Goal: Transaction & Acquisition: Purchase product/service

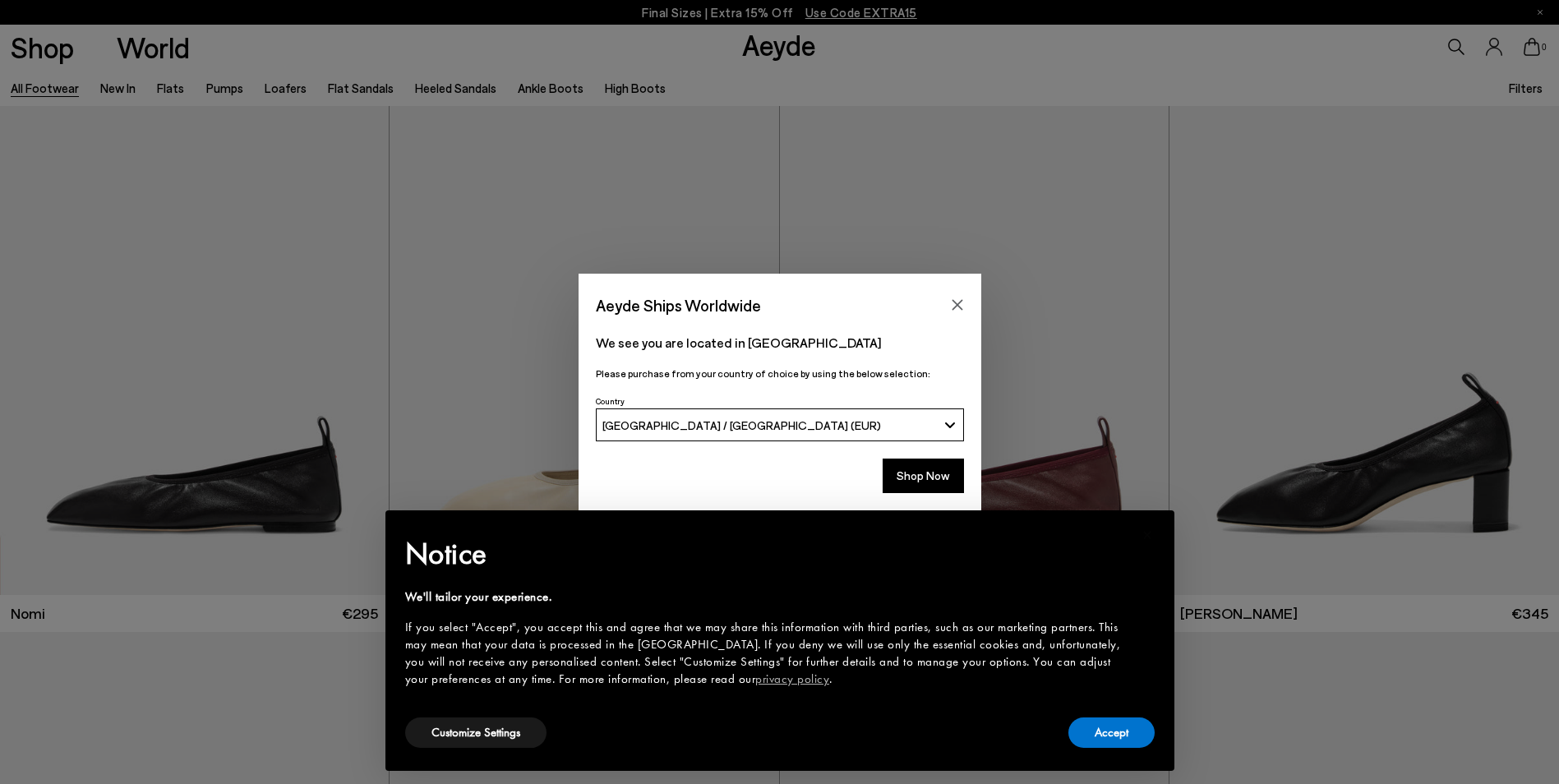
click at [1072, 744] on div "Accept" at bounding box center [1111, 733] width 86 height 37
click at [1102, 741] on button "Accept" at bounding box center [1111, 732] width 86 height 31
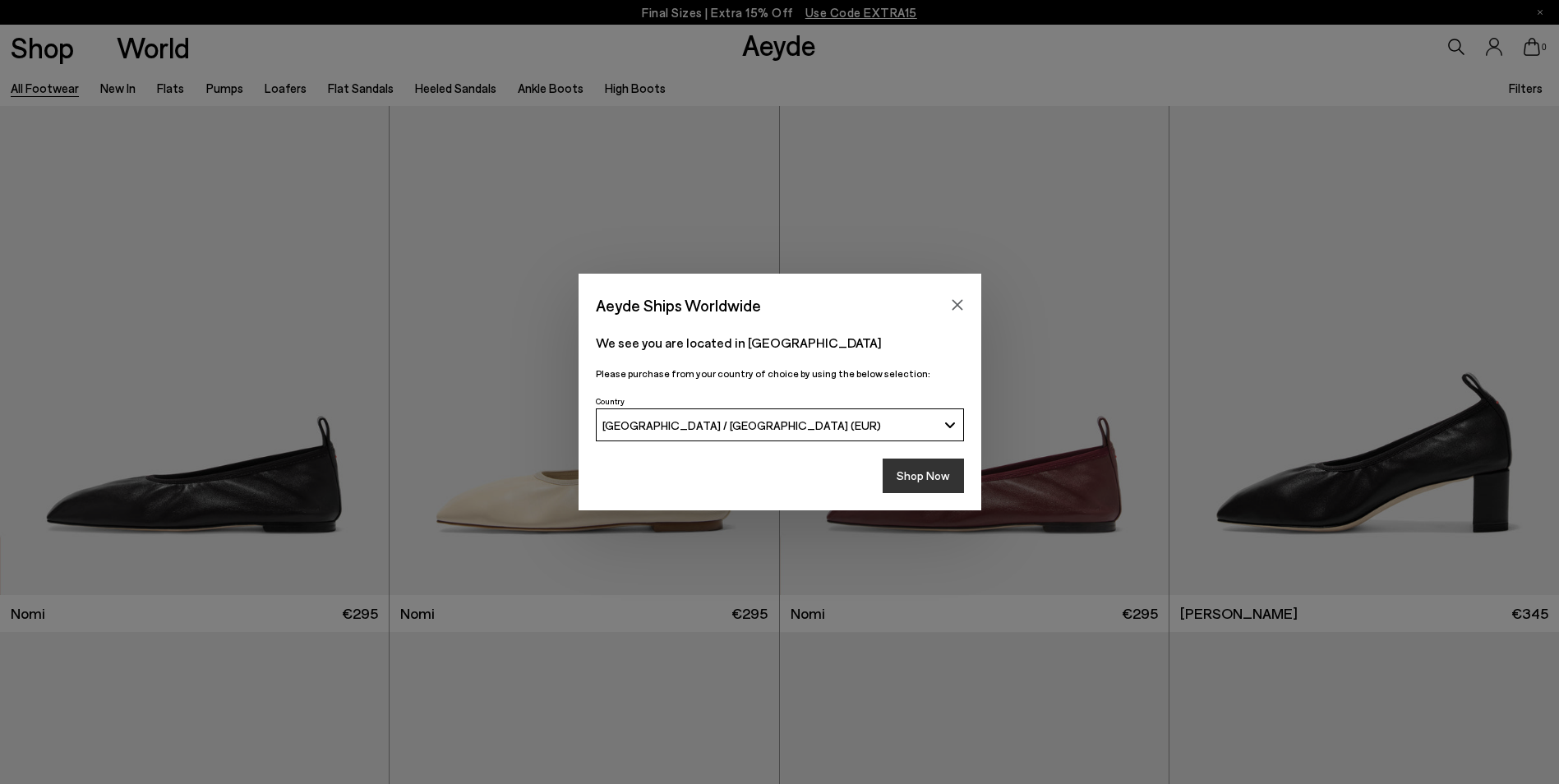
click at [905, 474] on button "Shop Now" at bounding box center [923, 476] width 81 height 35
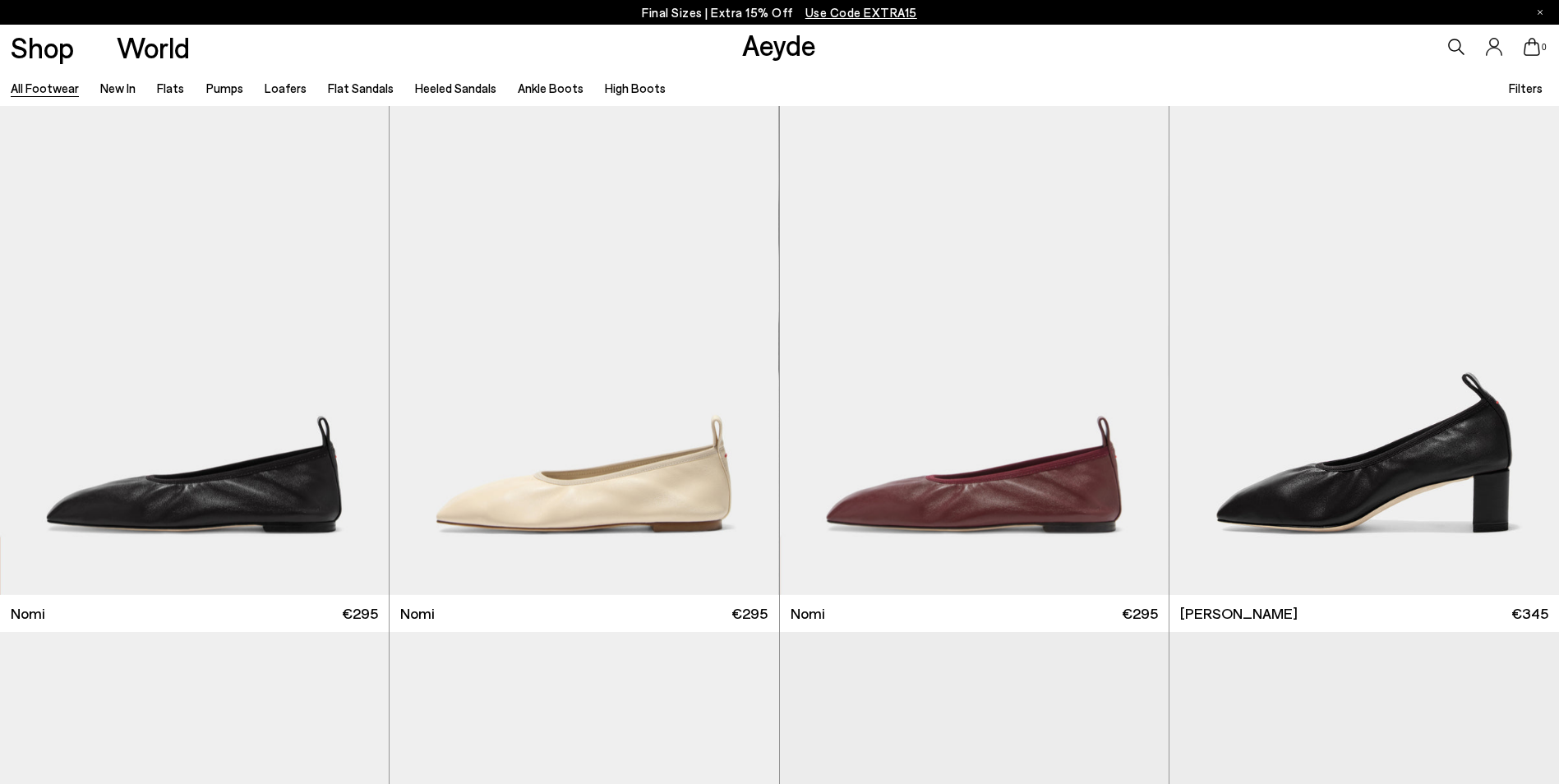
click at [877, 10] on span "Use Code EXTRA15" at bounding box center [861, 12] width 112 height 15
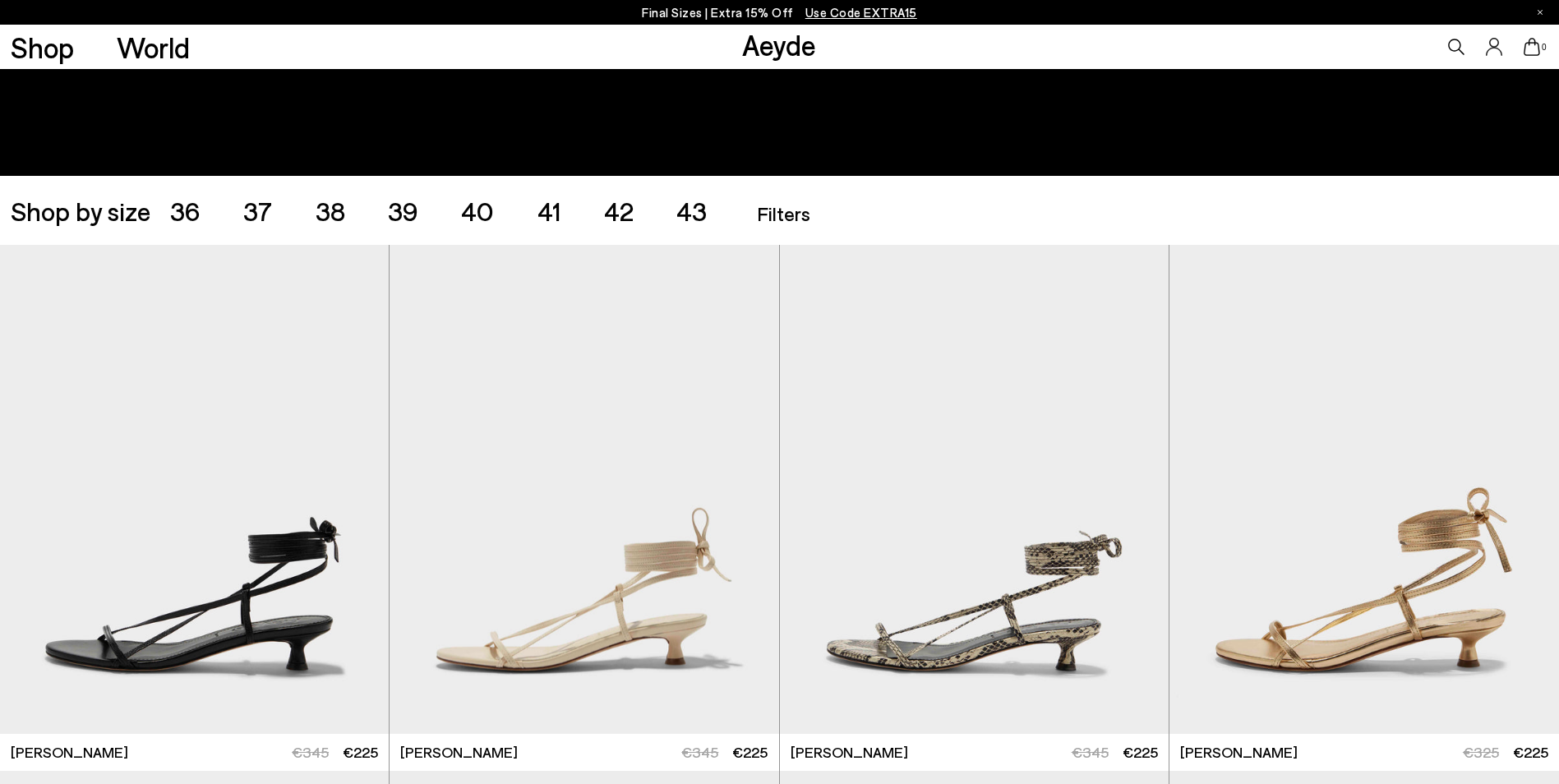
scroll to position [329, 0]
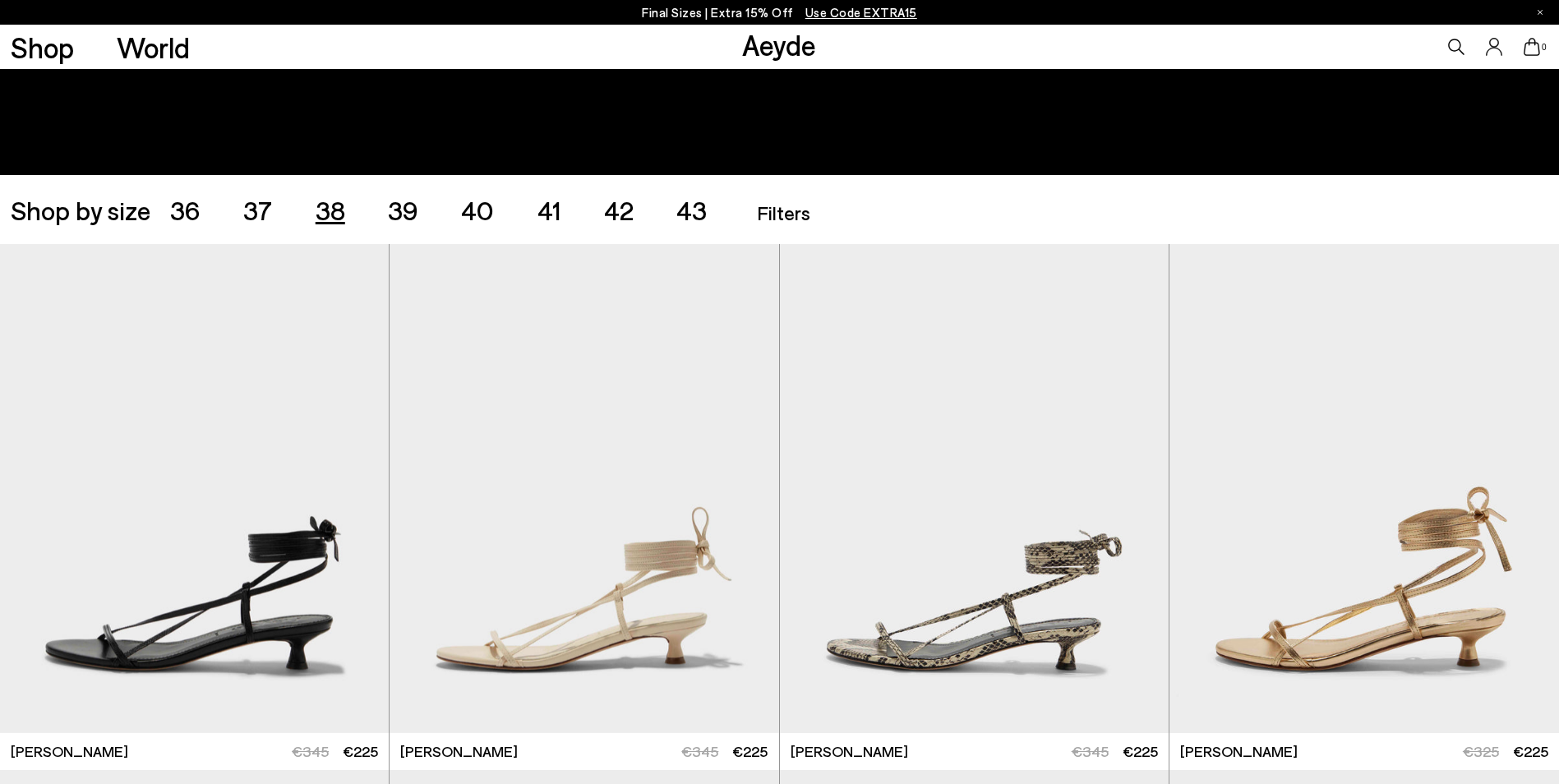
click at [327, 205] on span "38" at bounding box center [331, 209] width 30 height 31
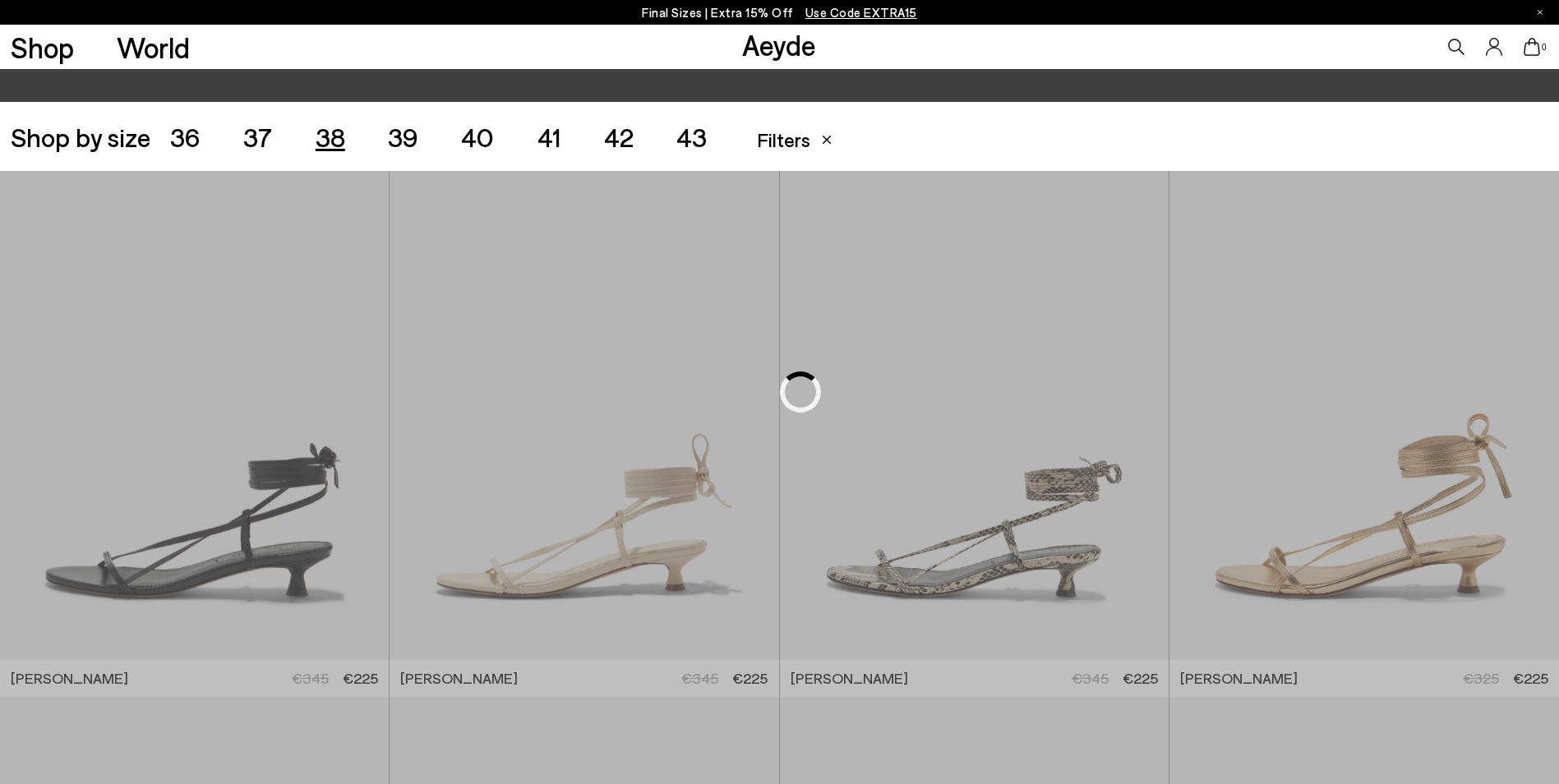
scroll to position [433, 0]
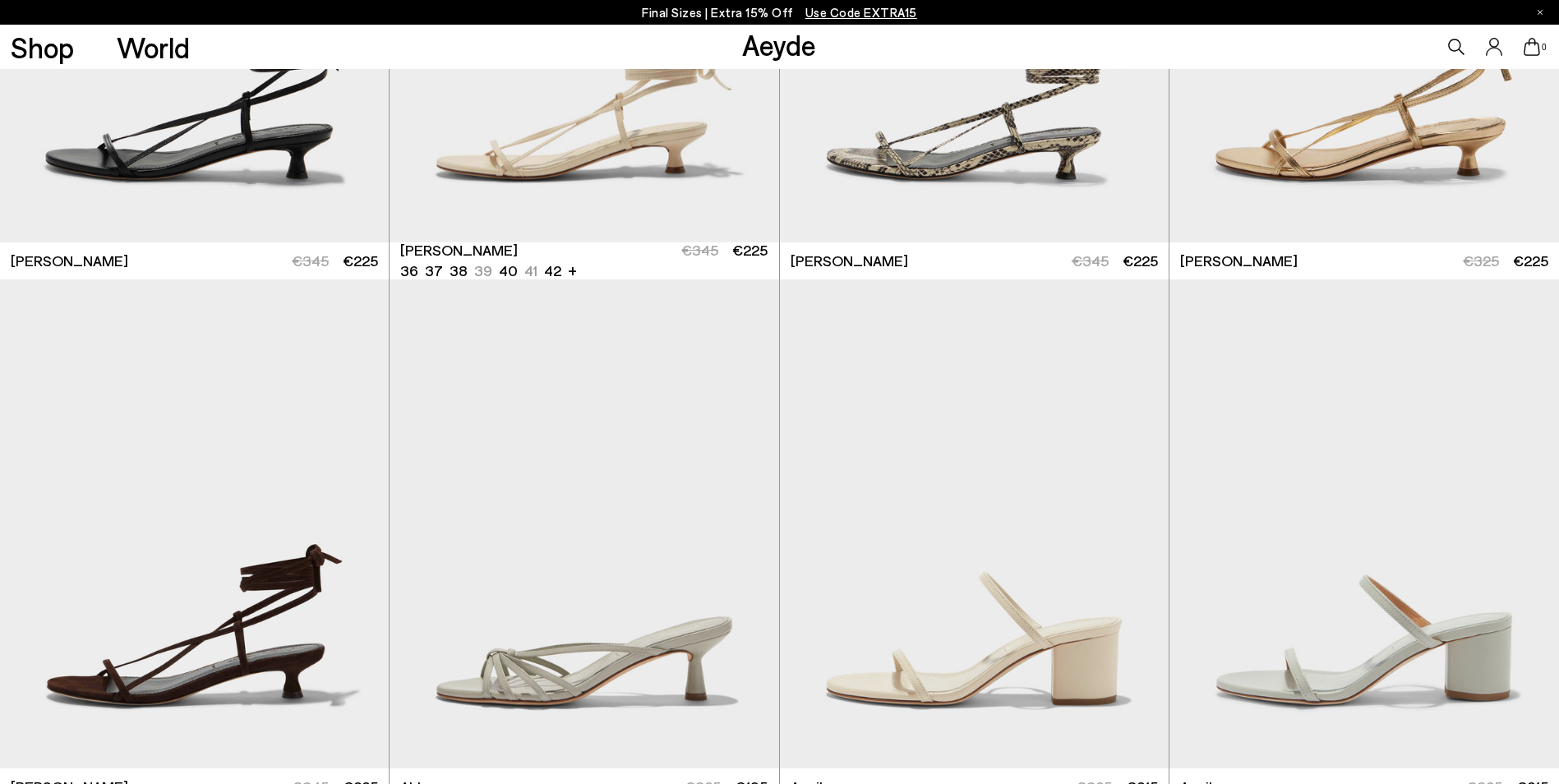
scroll to position [927, 0]
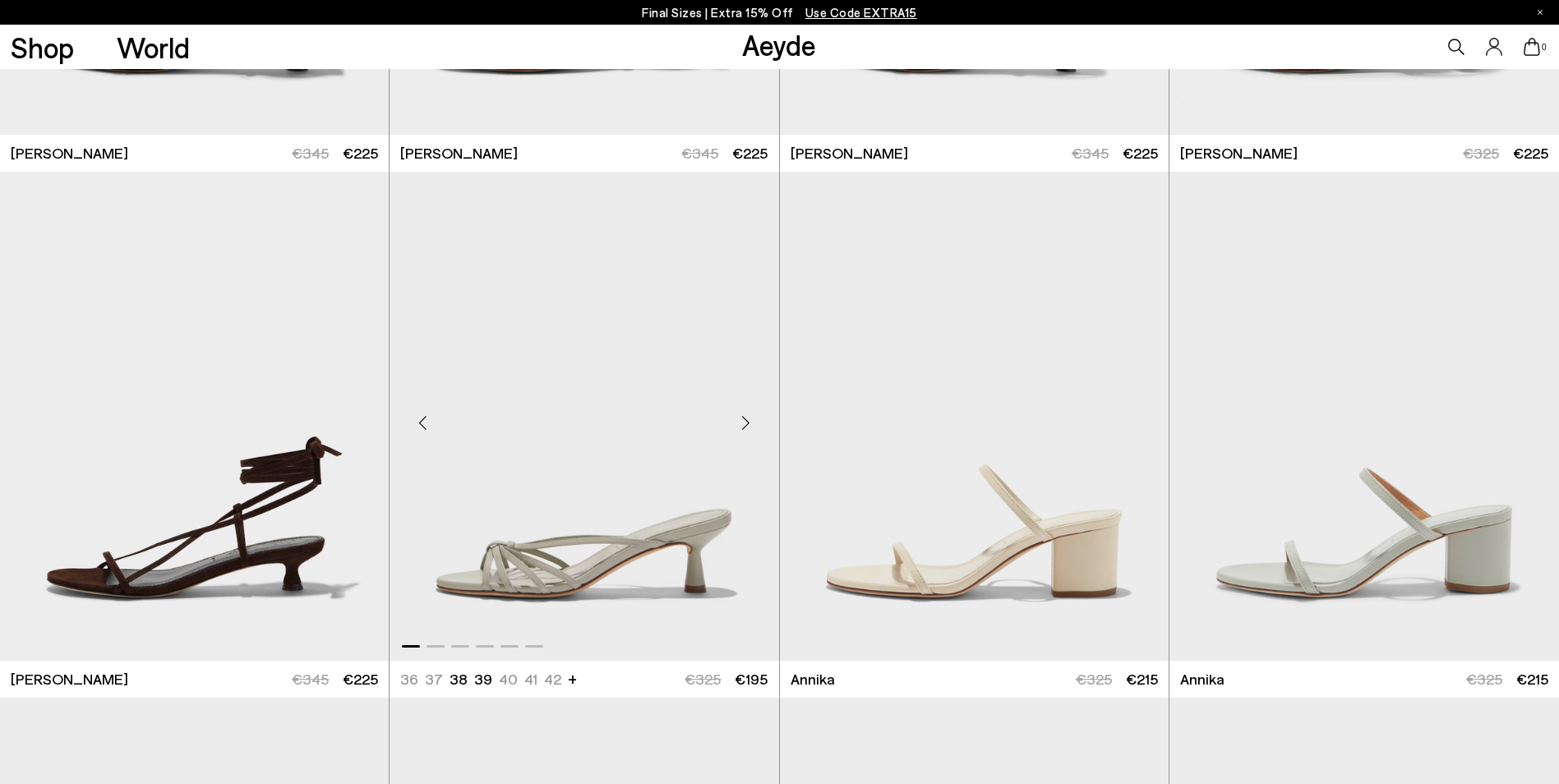
click at [739, 426] on div "Next slide" at bounding box center [746, 422] width 50 height 50
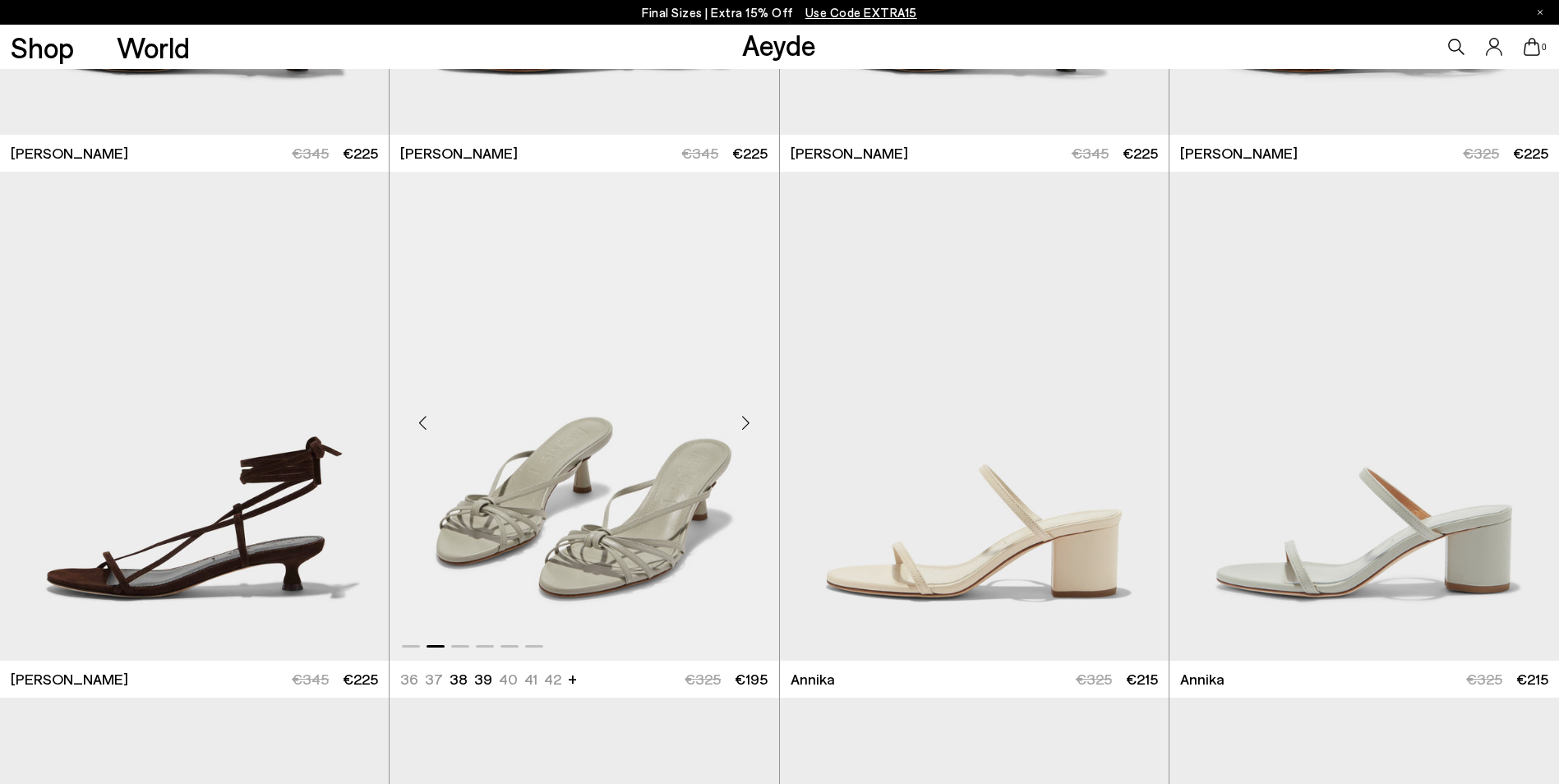
click at [739, 426] on div "Next slide" at bounding box center [746, 422] width 50 height 50
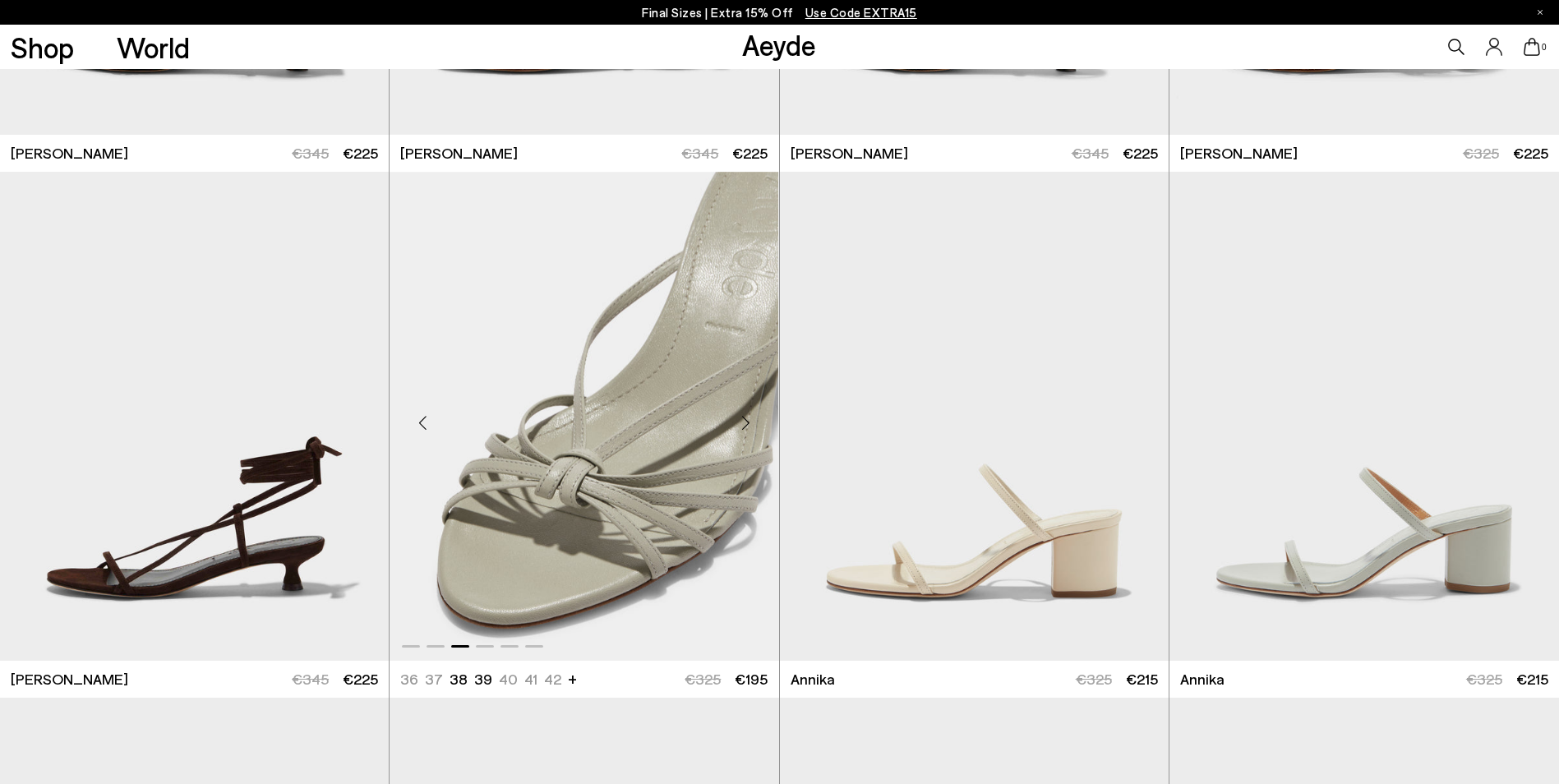
click at [739, 426] on div "Next slide" at bounding box center [746, 422] width 50 height 50
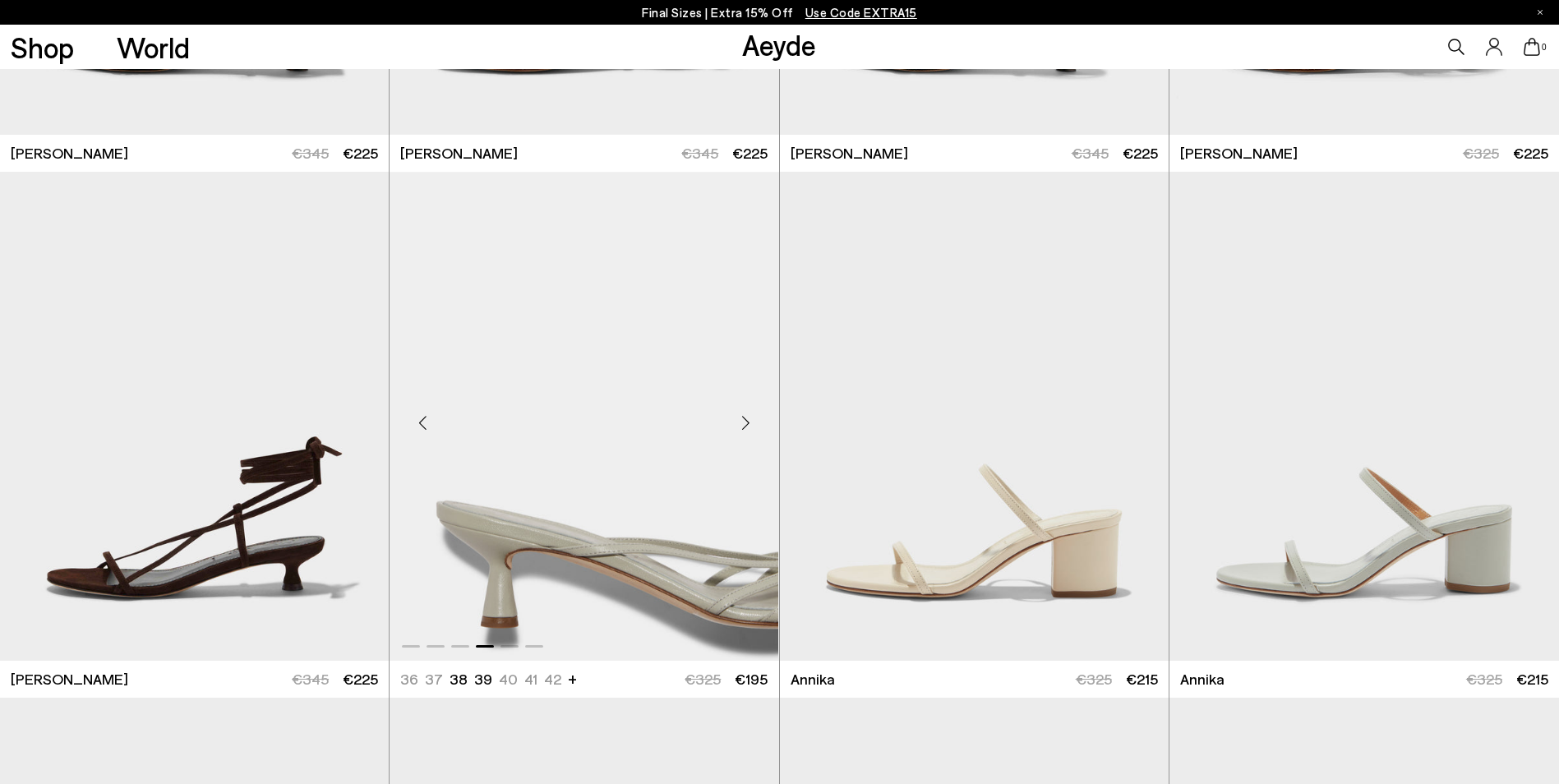
click at [739, 426] on div "Next slide" at bounding box center [746, 422] width 50 height 50
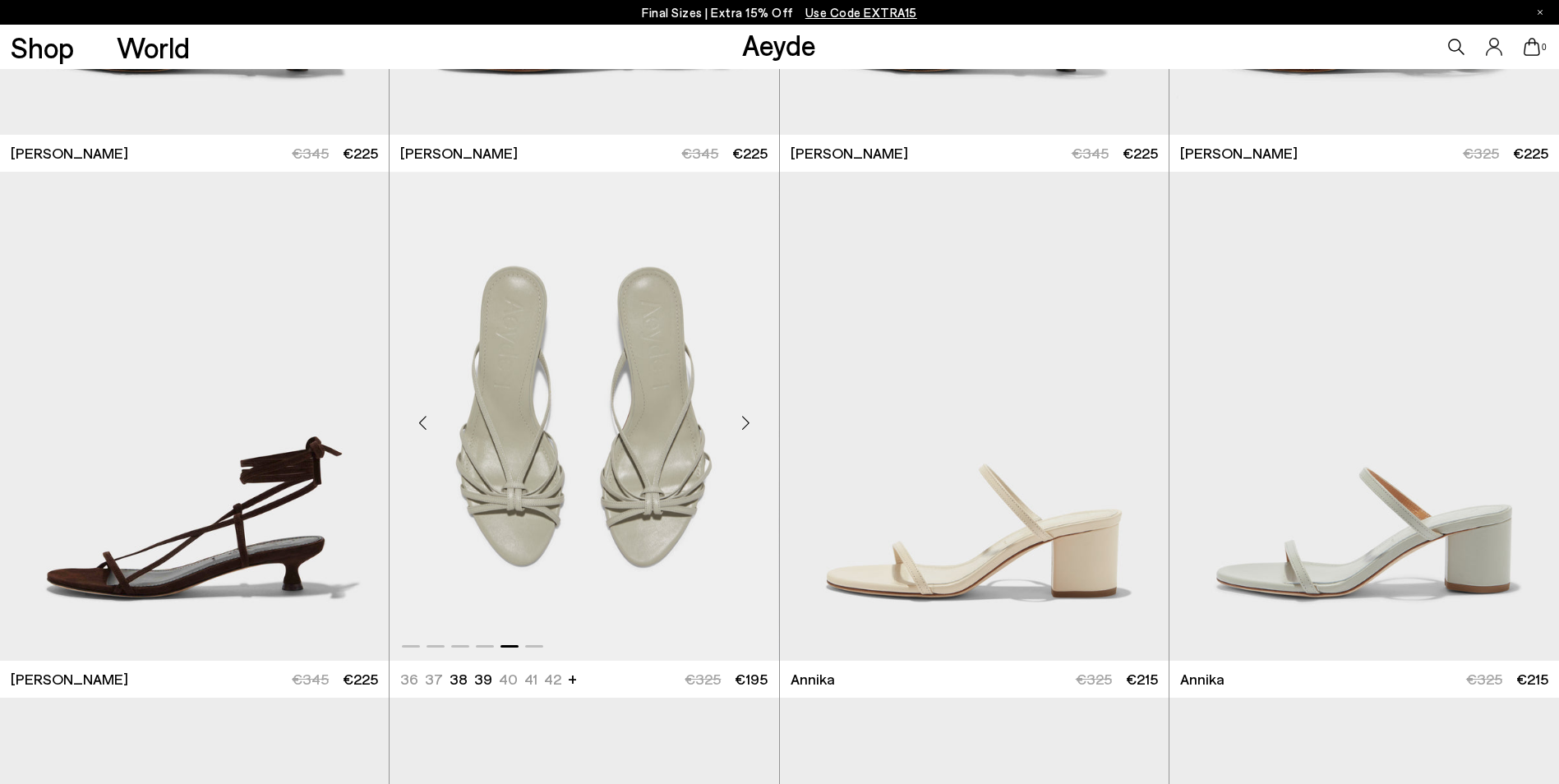
scroll to position [1009, 0]
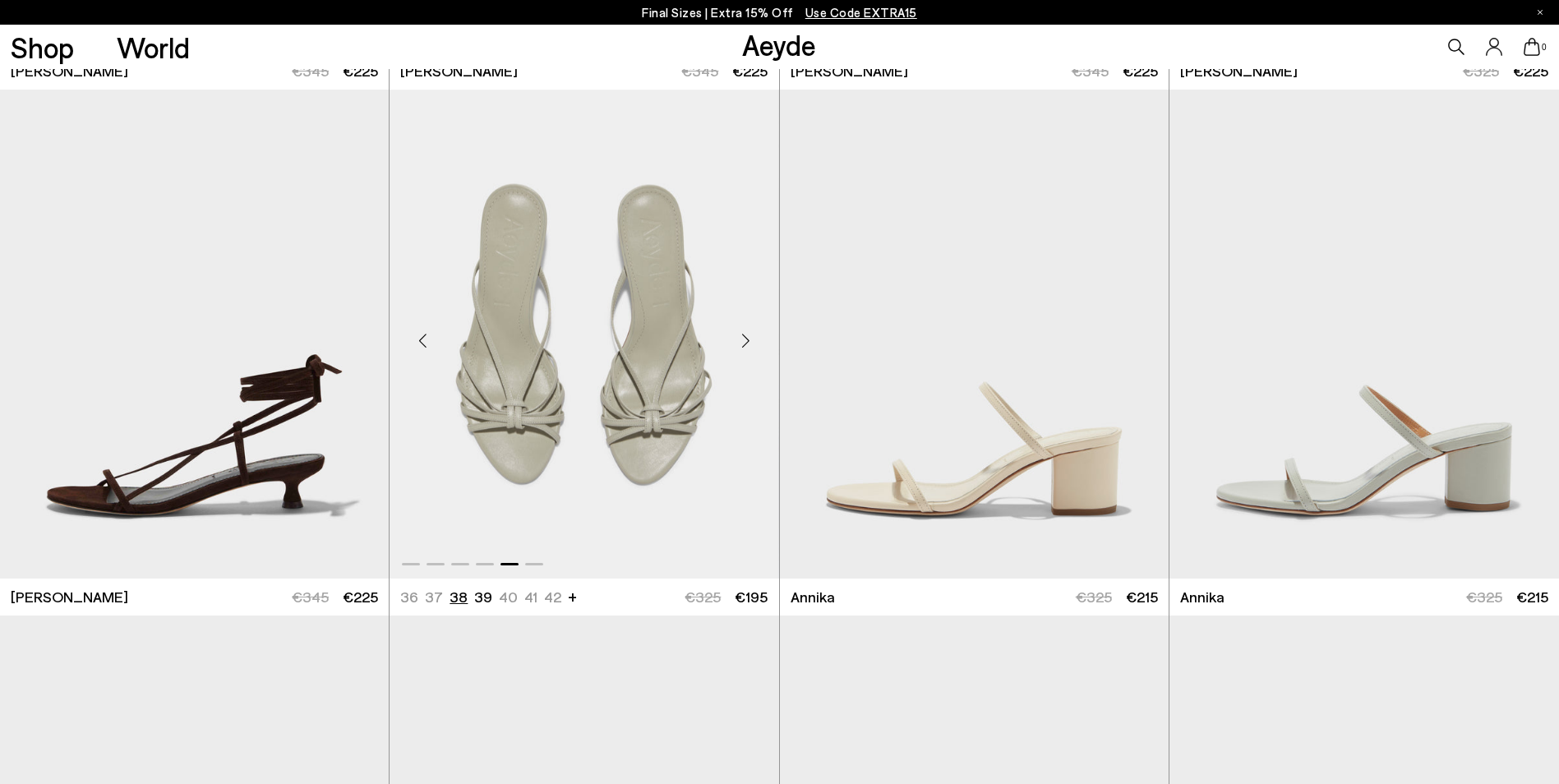
click at [460, 597] on li "38" at bounding box center [458, 597] width 18 height 21
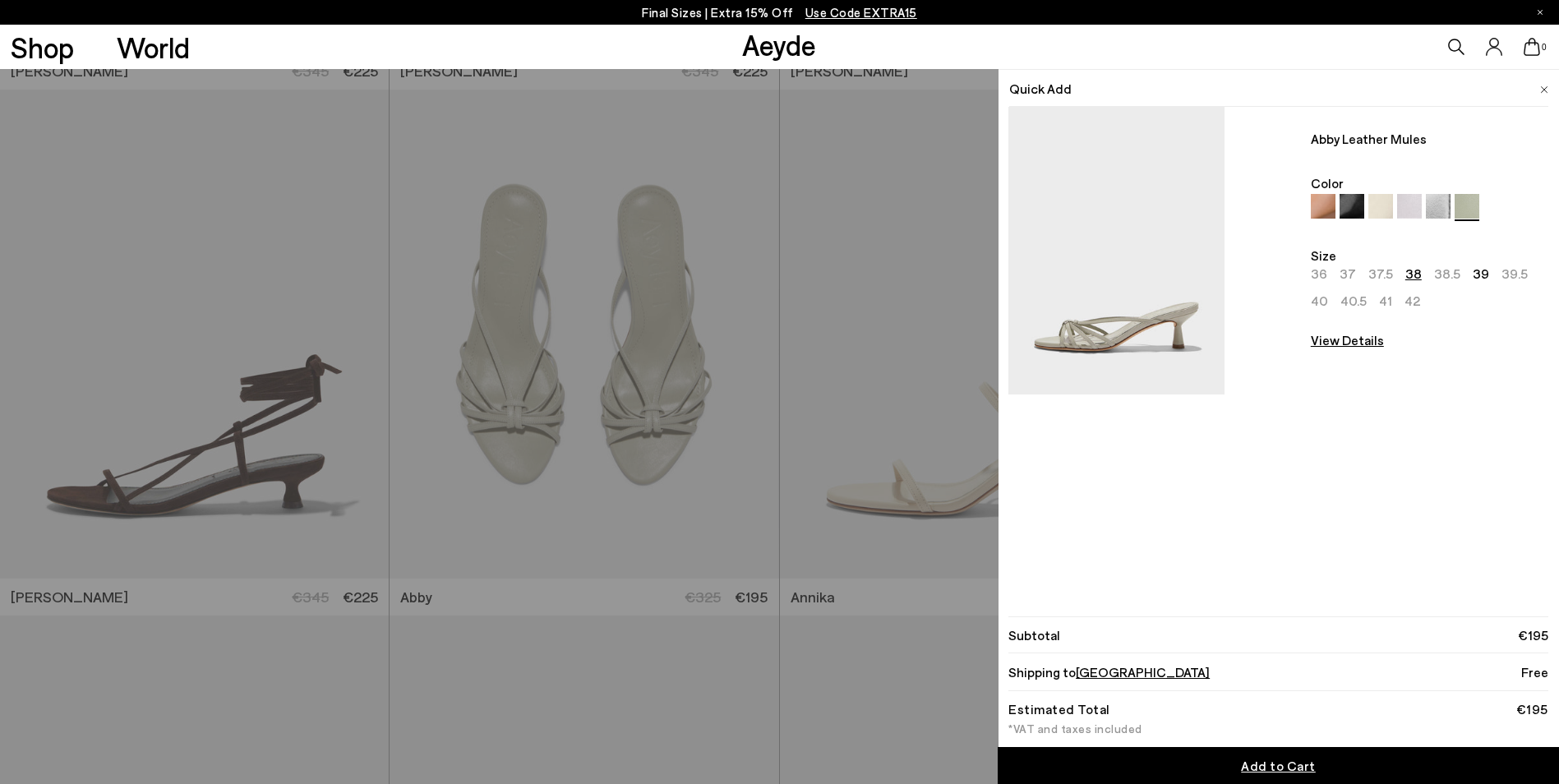
click at [1254, 759] on span "Add to Cart" at bounding box center [1278, 765] width 75 height 16
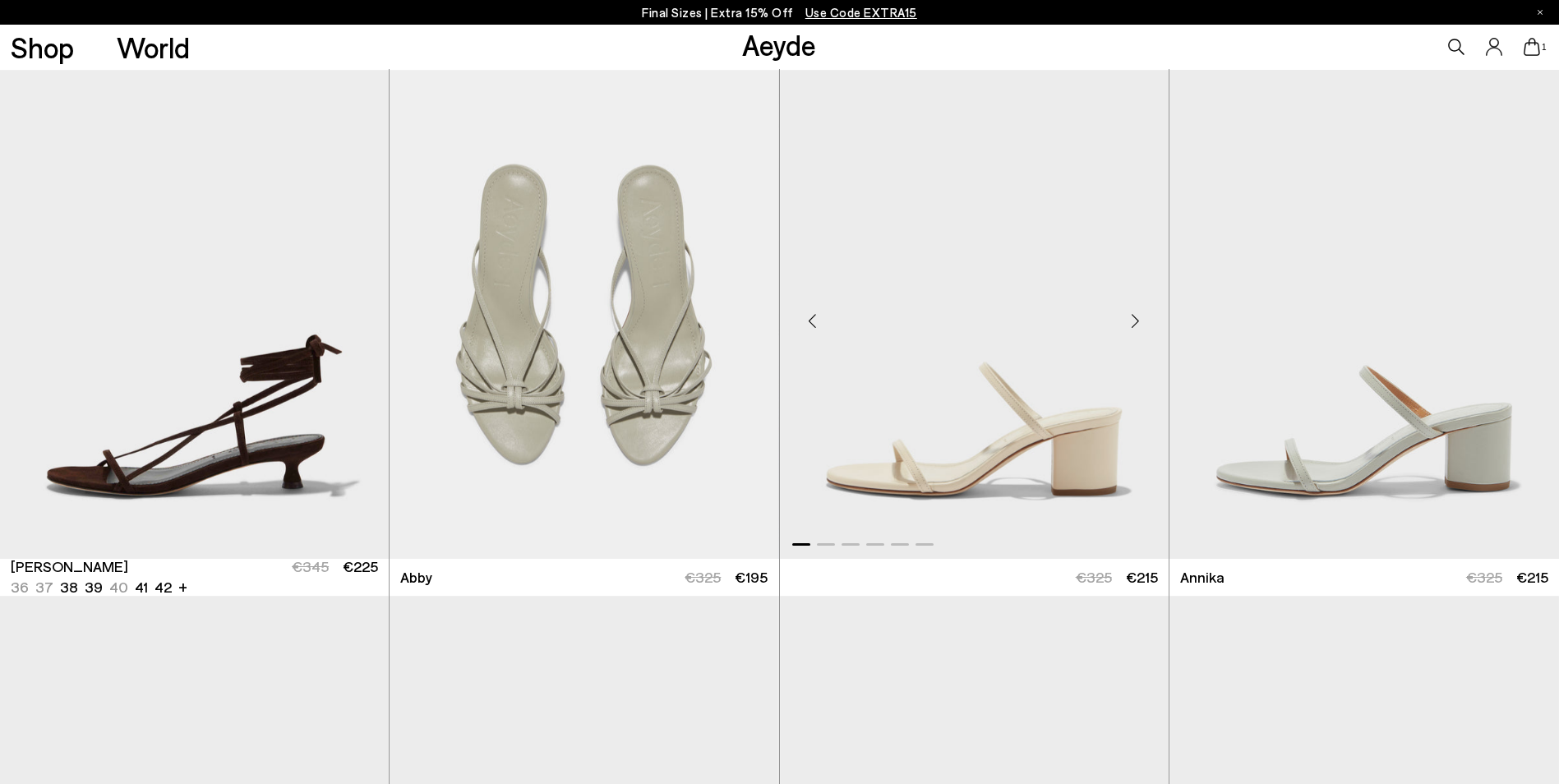
scroll to position [1009, 0]
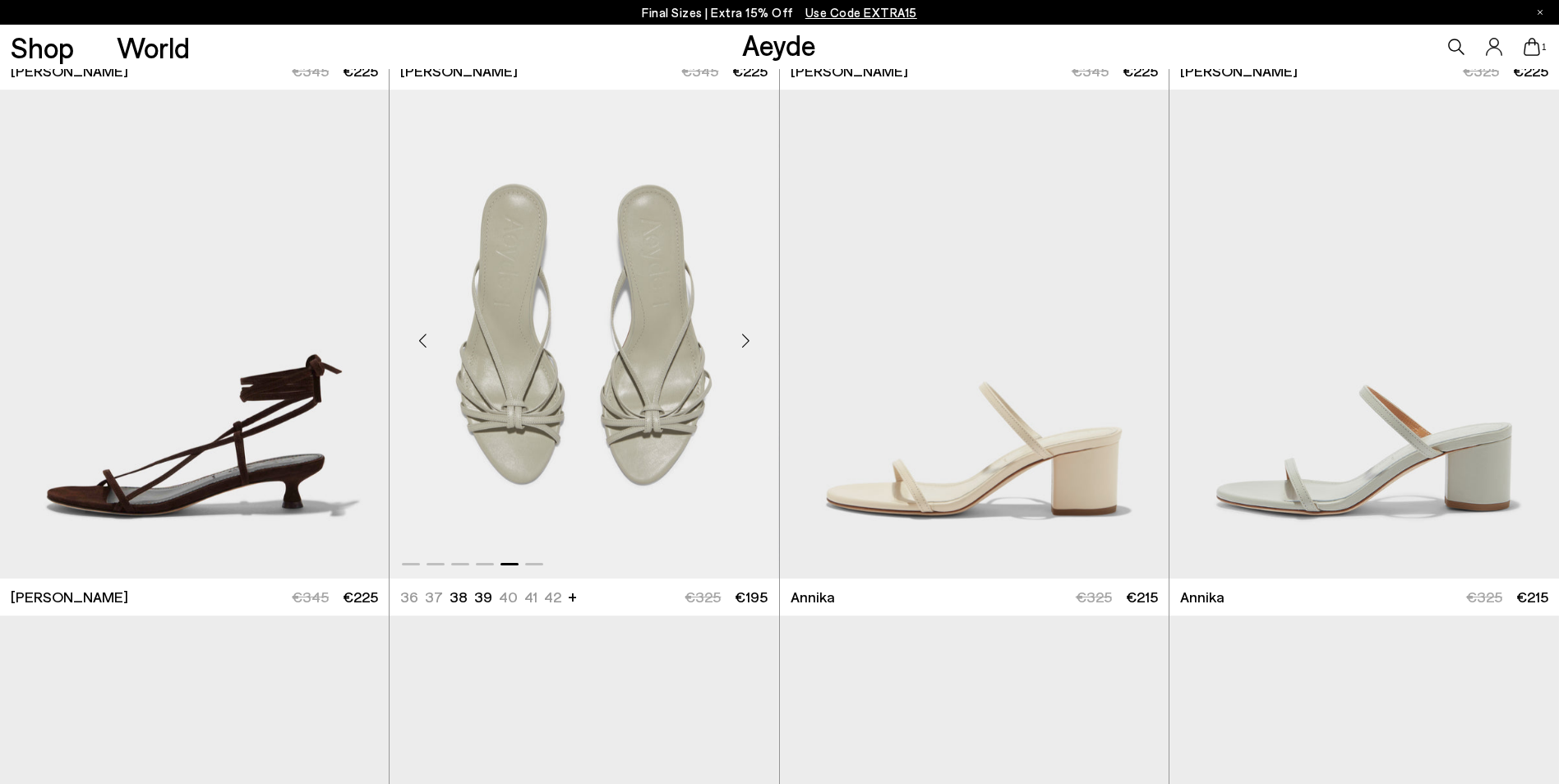
click at [742, 332] on div "Next slide" at bounding box center [746, 340] width 50 height 50
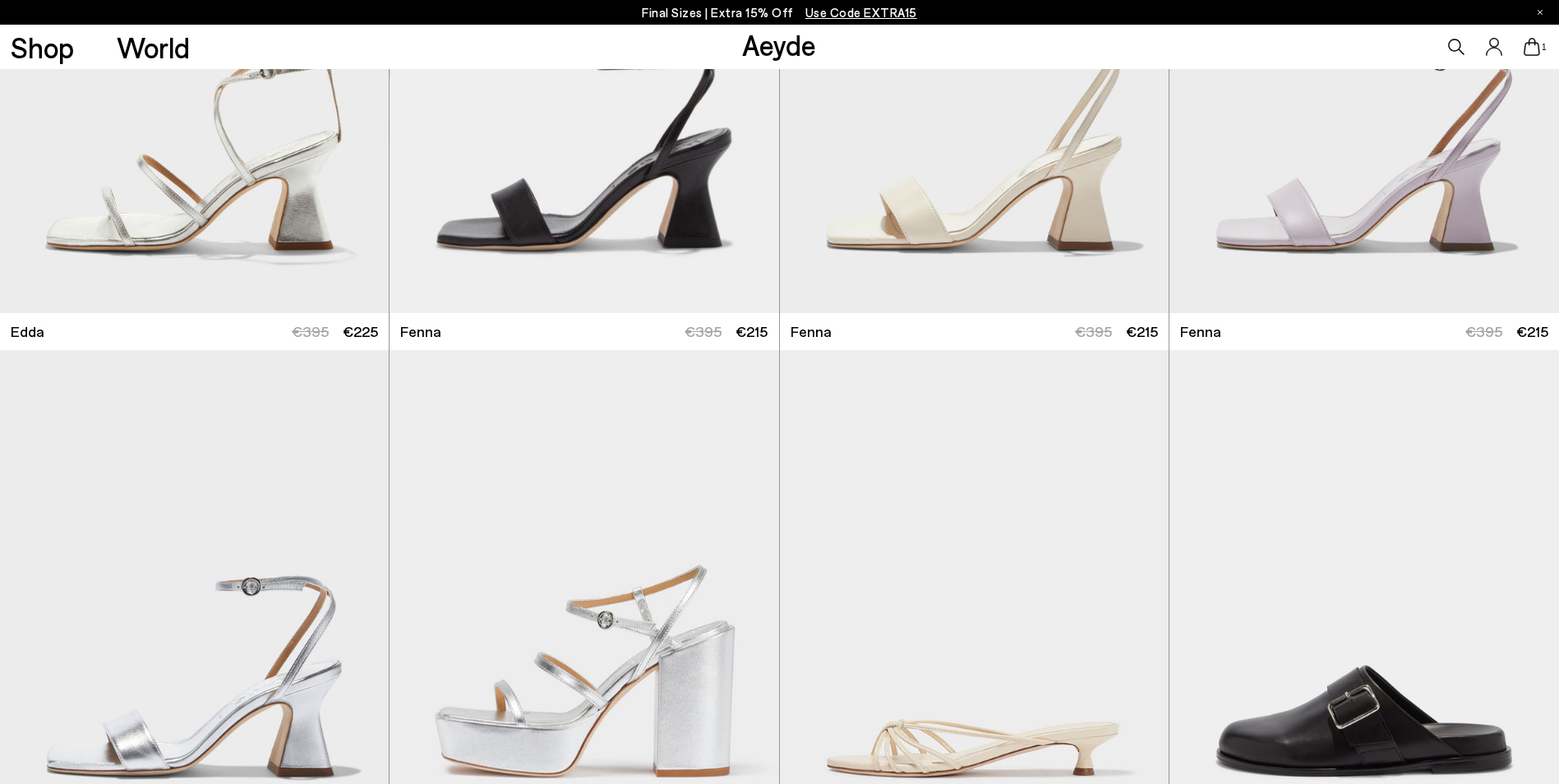
scroll to position [5280, 0]
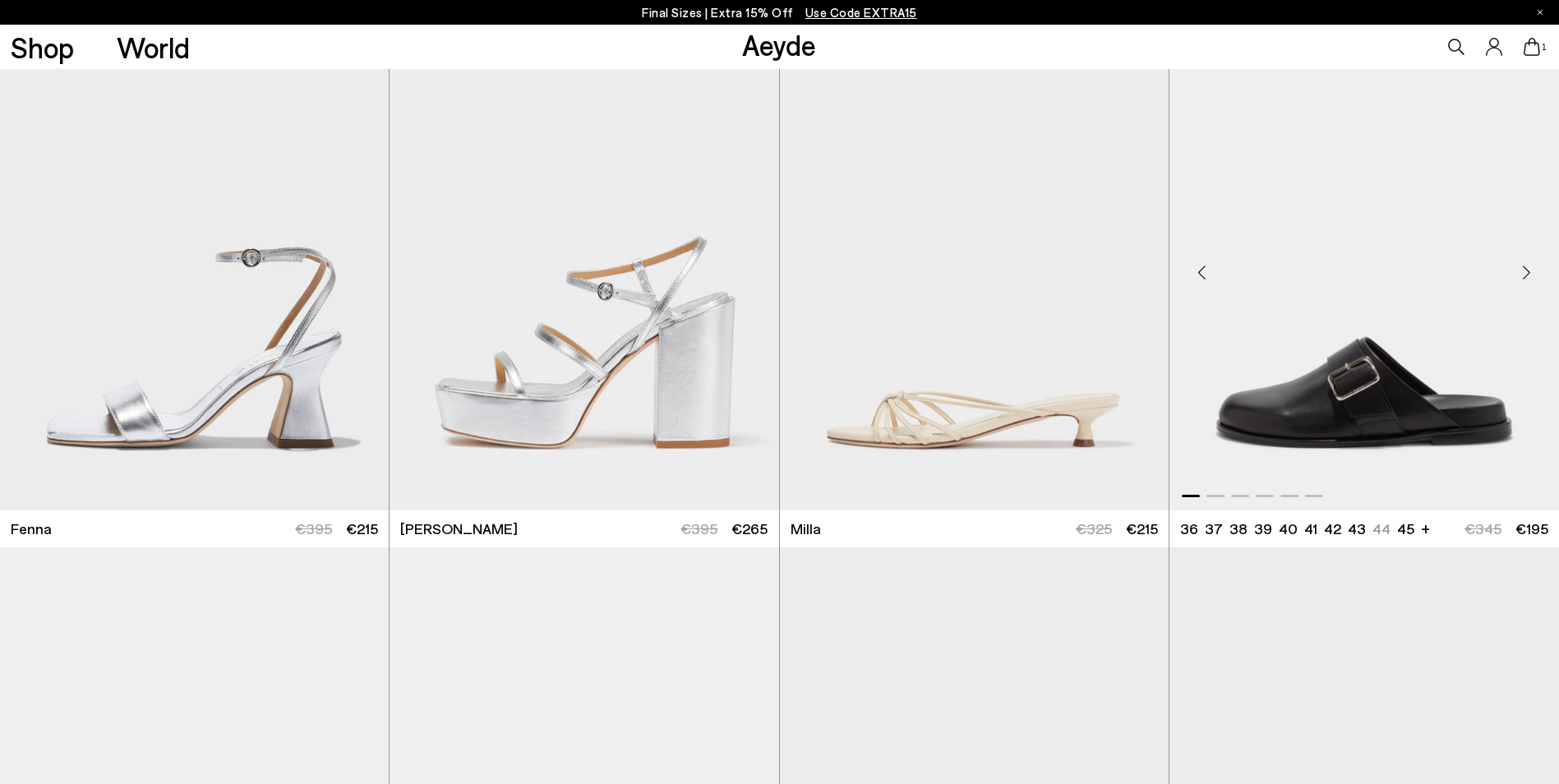
click at [1522, 286] on div "Next slide" at bounding box center [1526, 272] width 50 height 50
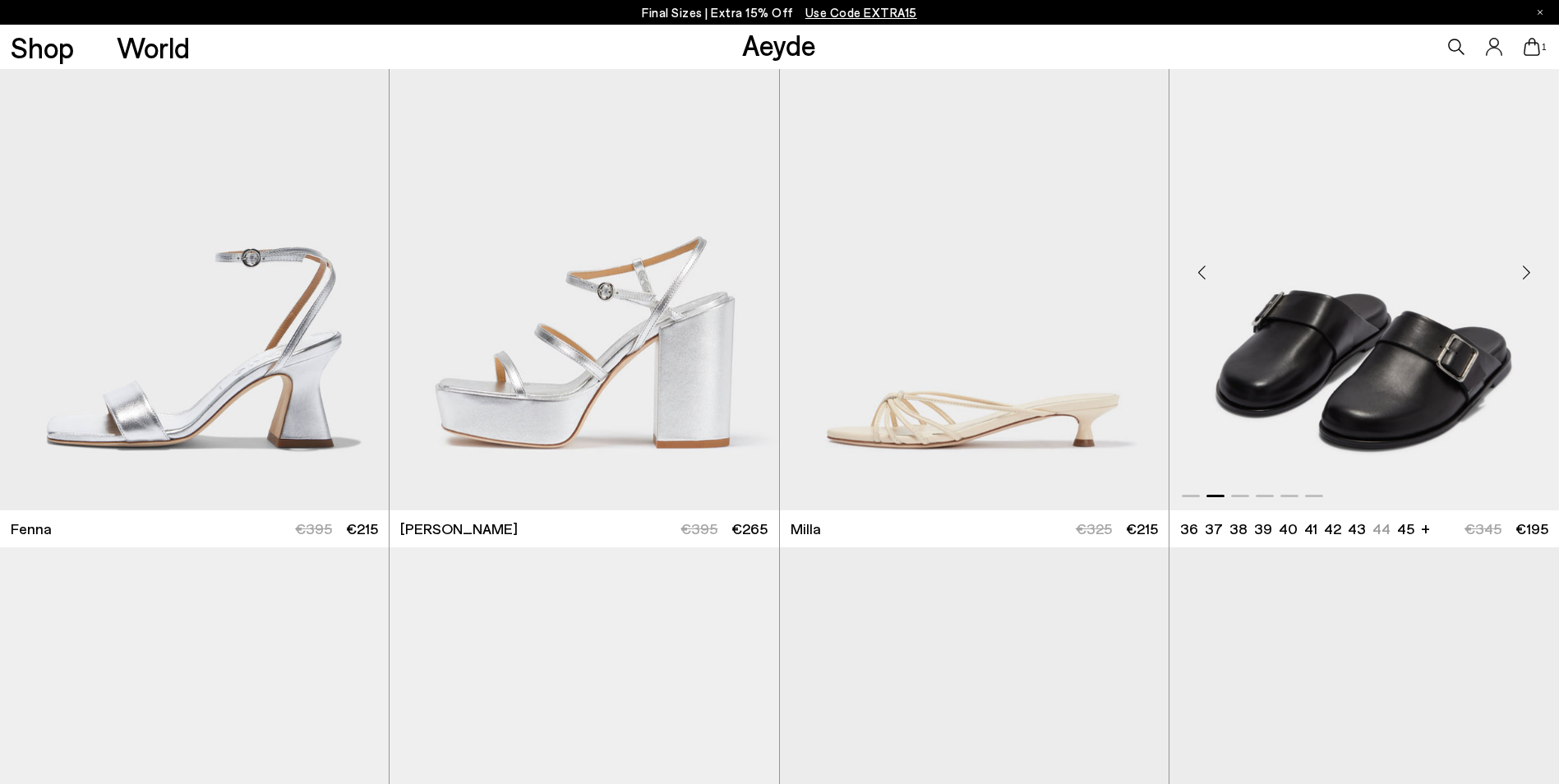
click at [1522, 286] on div "Next slide" at bounding box center [1526, 272] width 50 height 50
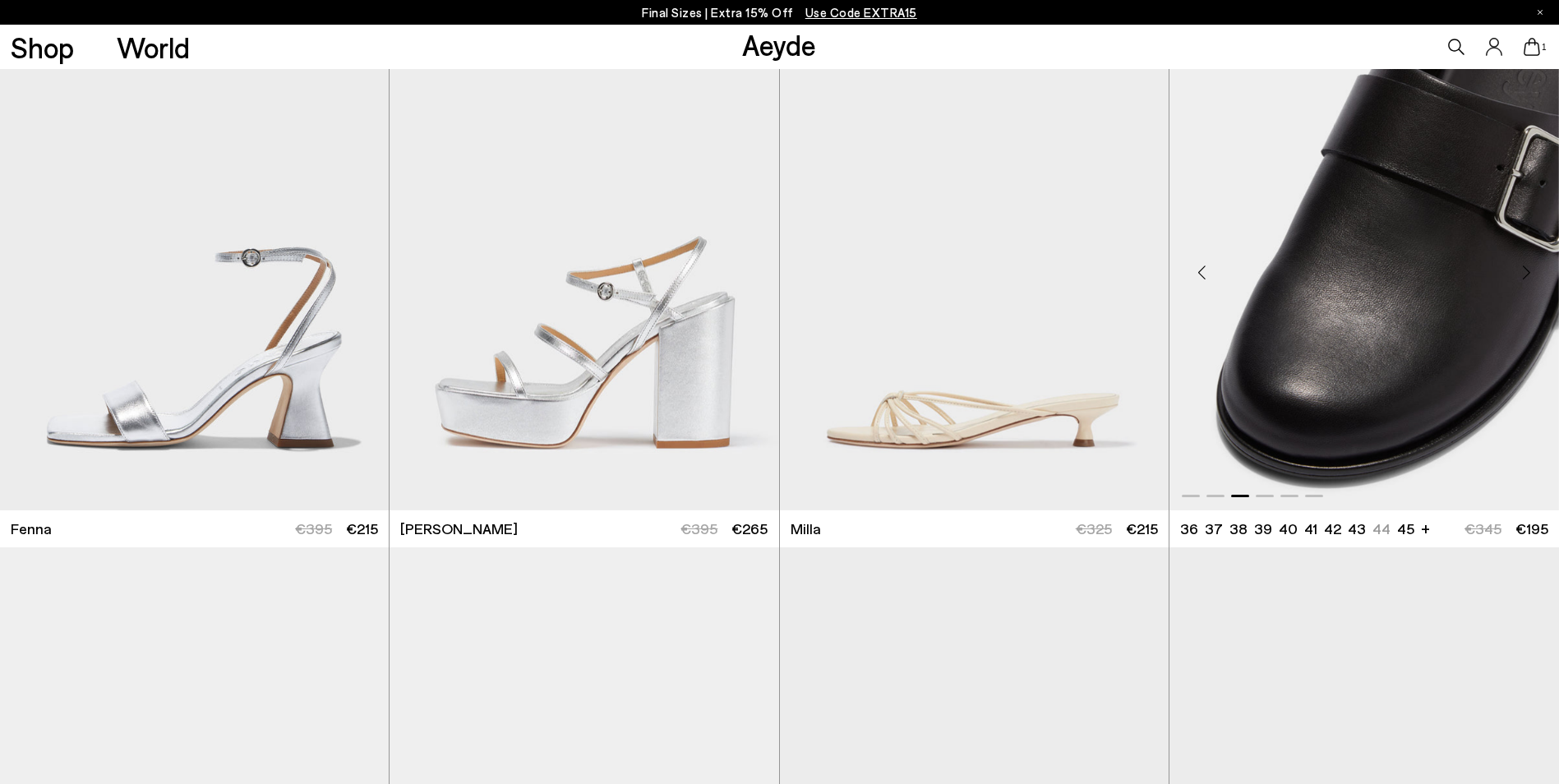
click at [1522, 286] on div "Next slide" at bounding box center [1526, 272] width 50 height 50
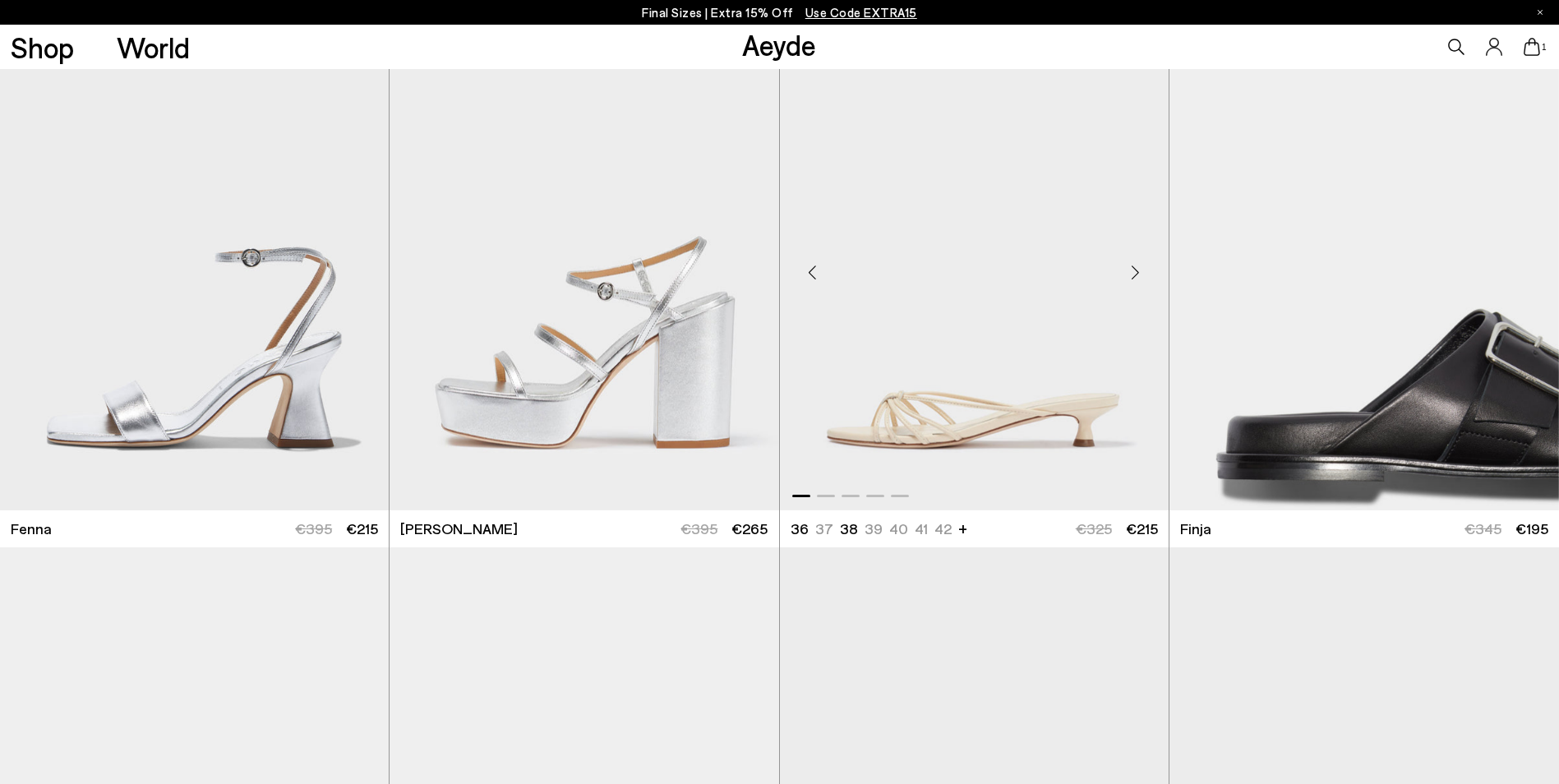
click at [1145, 275] on div "Next slide" at bounding box center [1136, 272] width 50 height 50
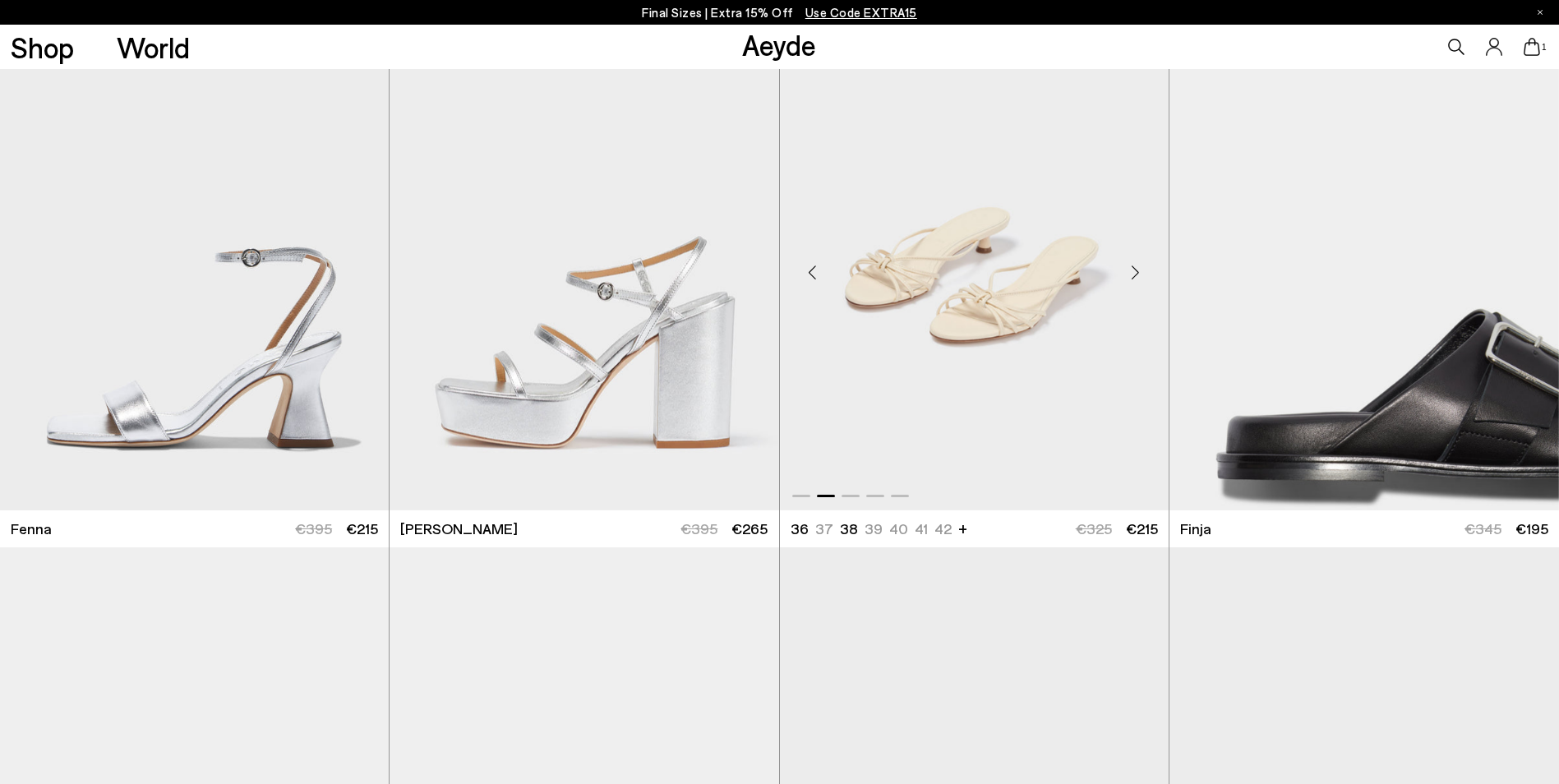
click at [1145, 275] on div "Next slide" at bounding box center [1136, 272] width 50 height 50
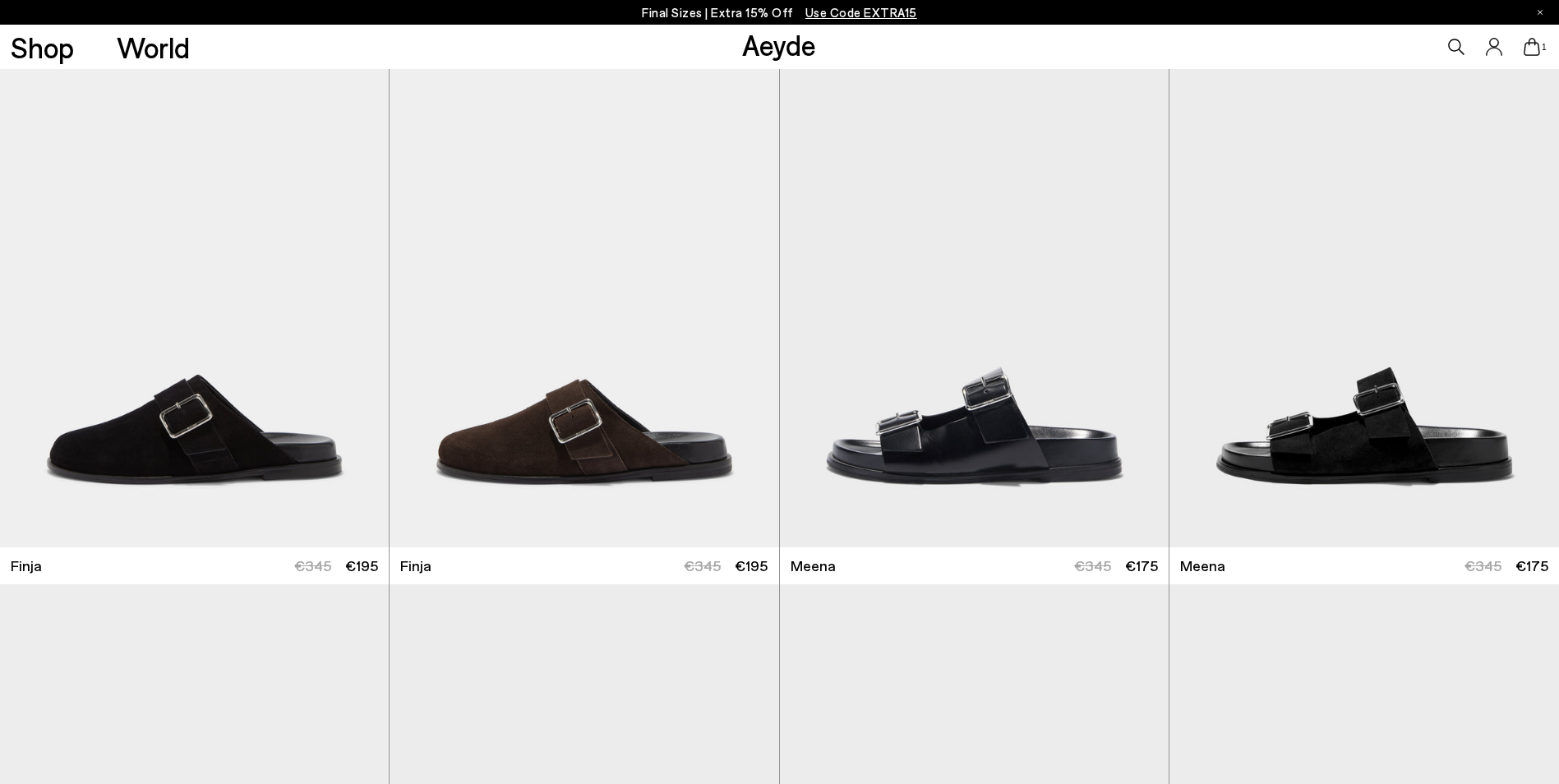
scroll to position [5773, 0]
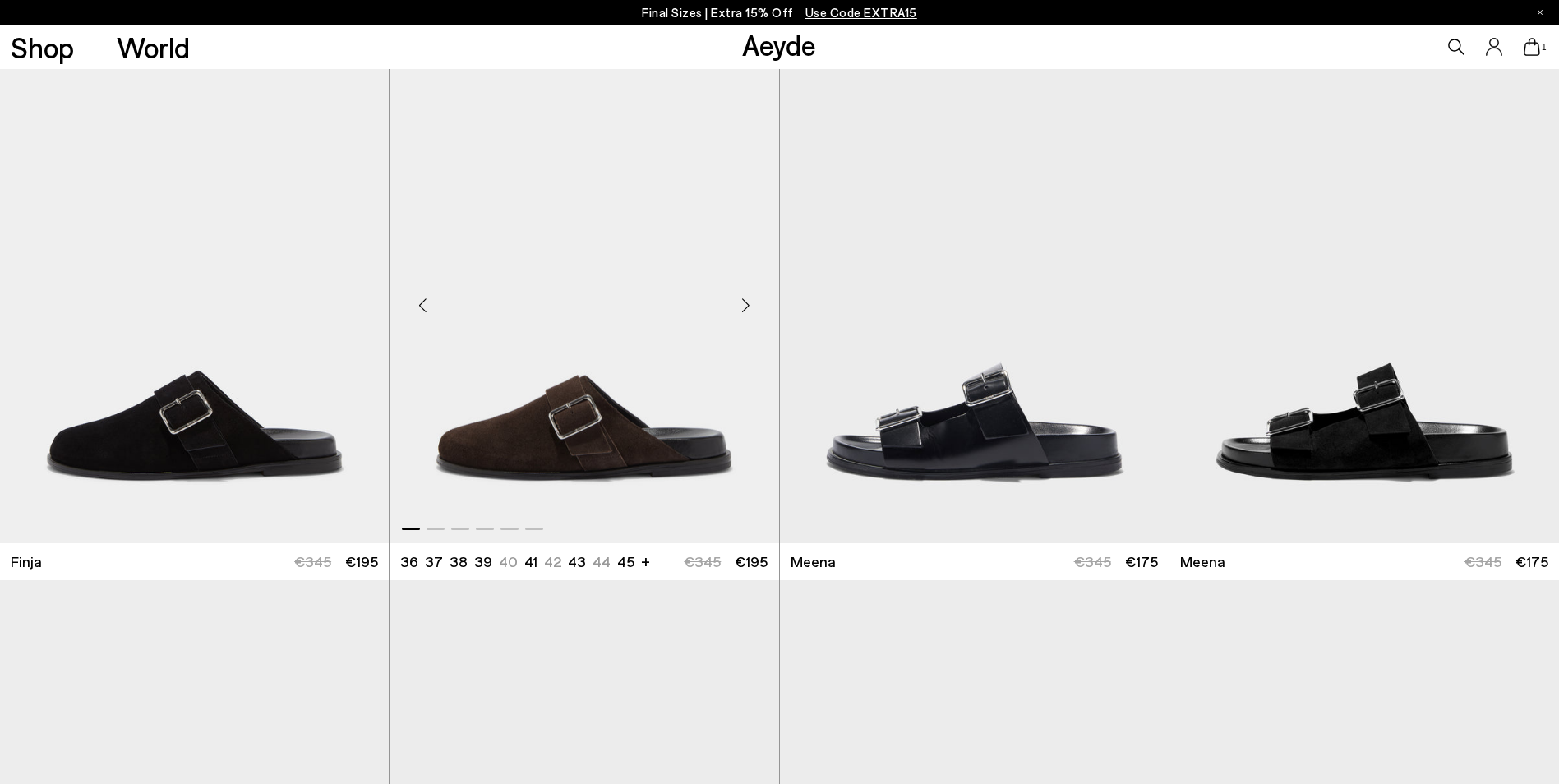
click at [735, 302] on div "Next slide" at bounding box center [746, 304] width 50 height 50
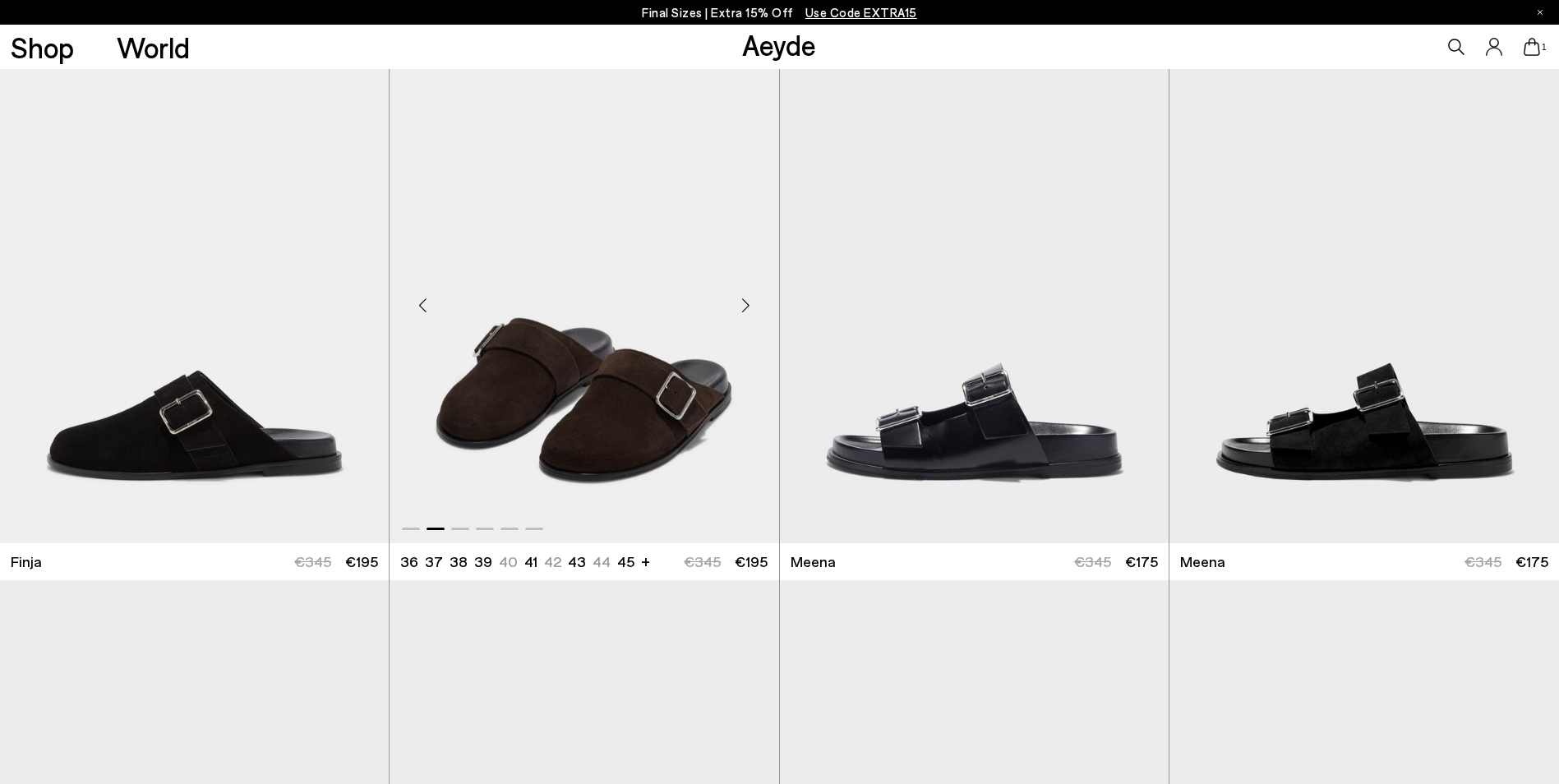
click at [735, 302] on div "Next slide" at bounding box center [746, 304] width 50 height 50
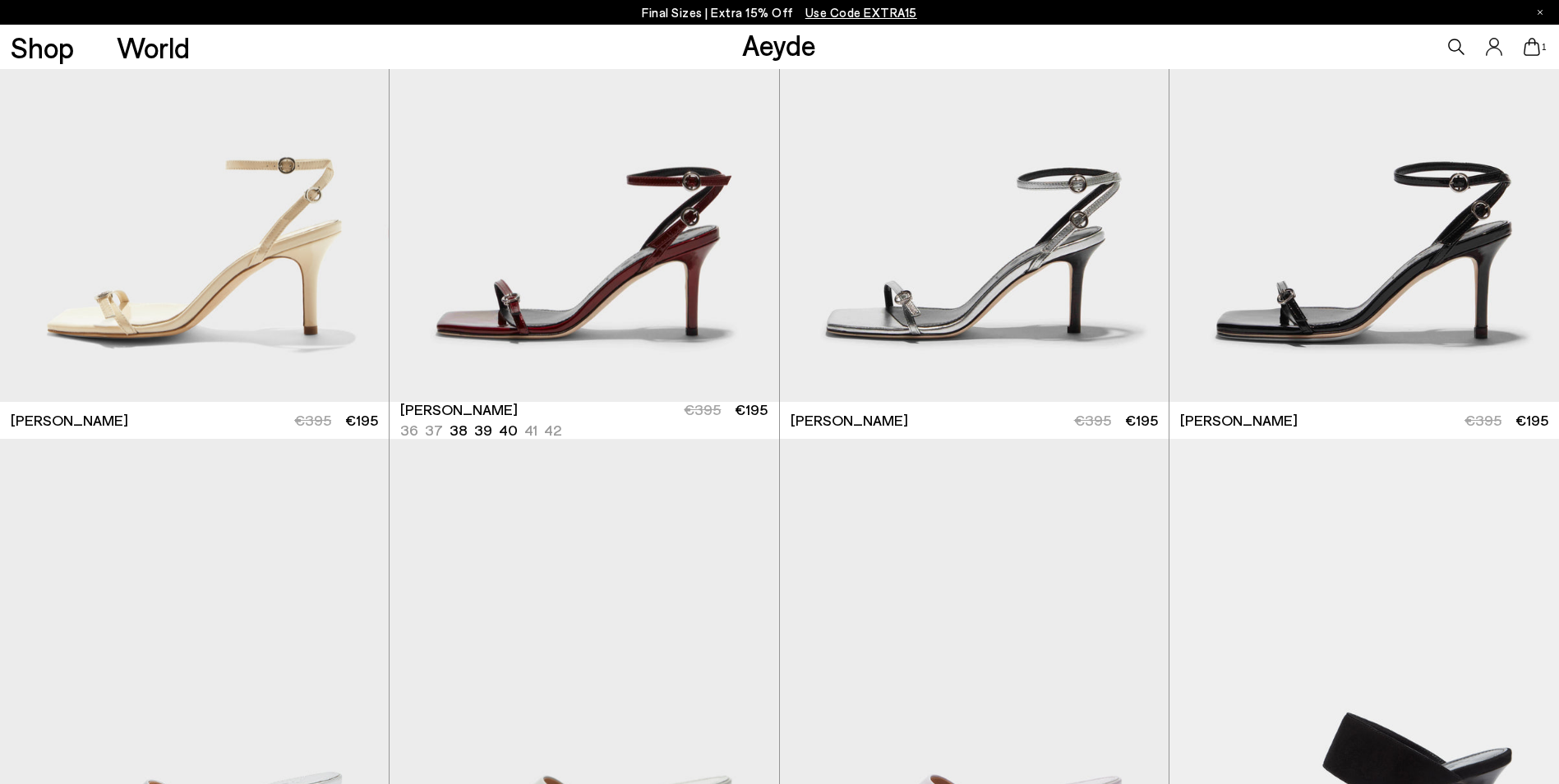
scroll to position [3063, 0]
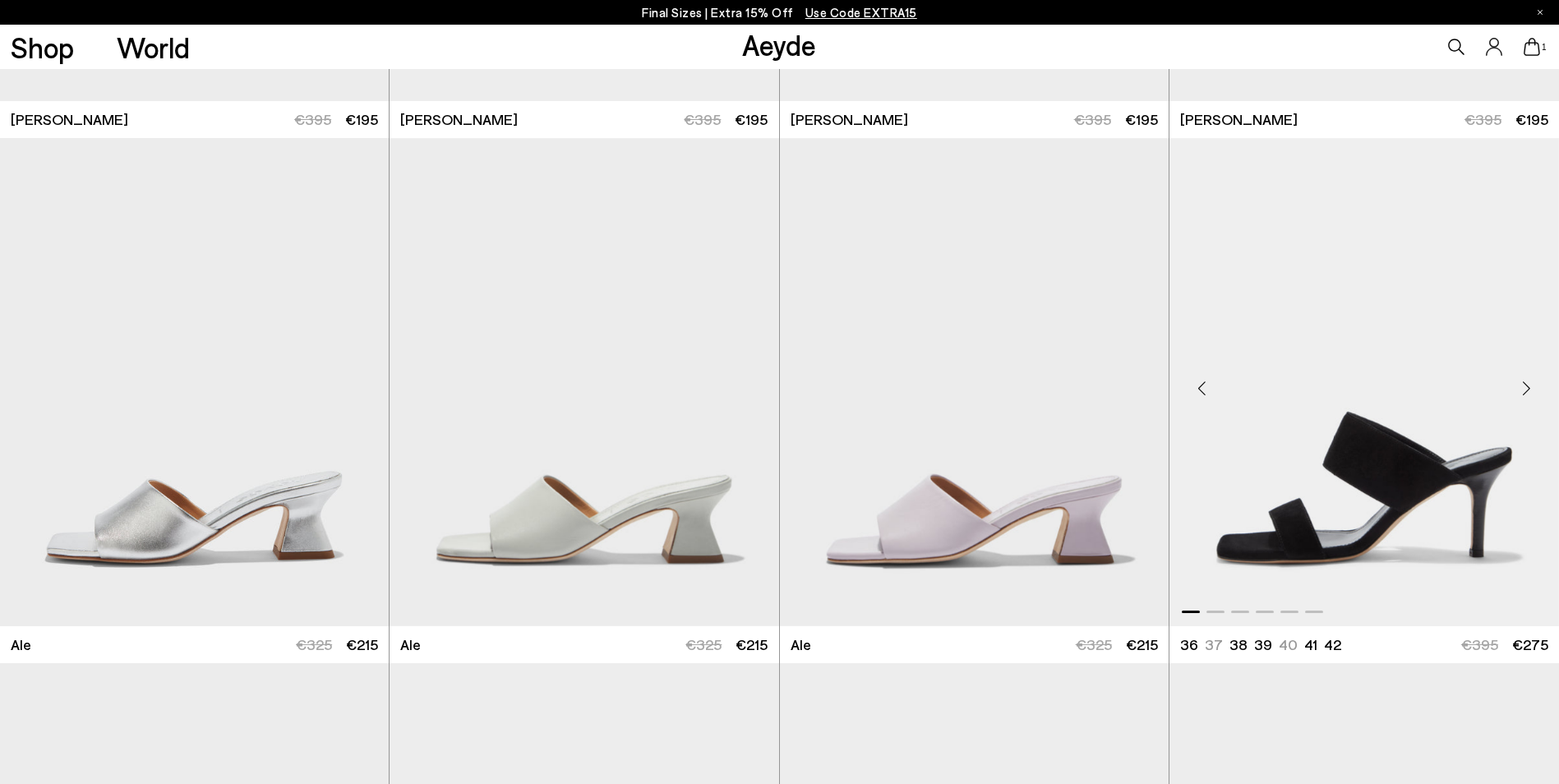
click at [1519, 389] on div "Next slide" at bounding box center [1526, 388] width 50 height 50
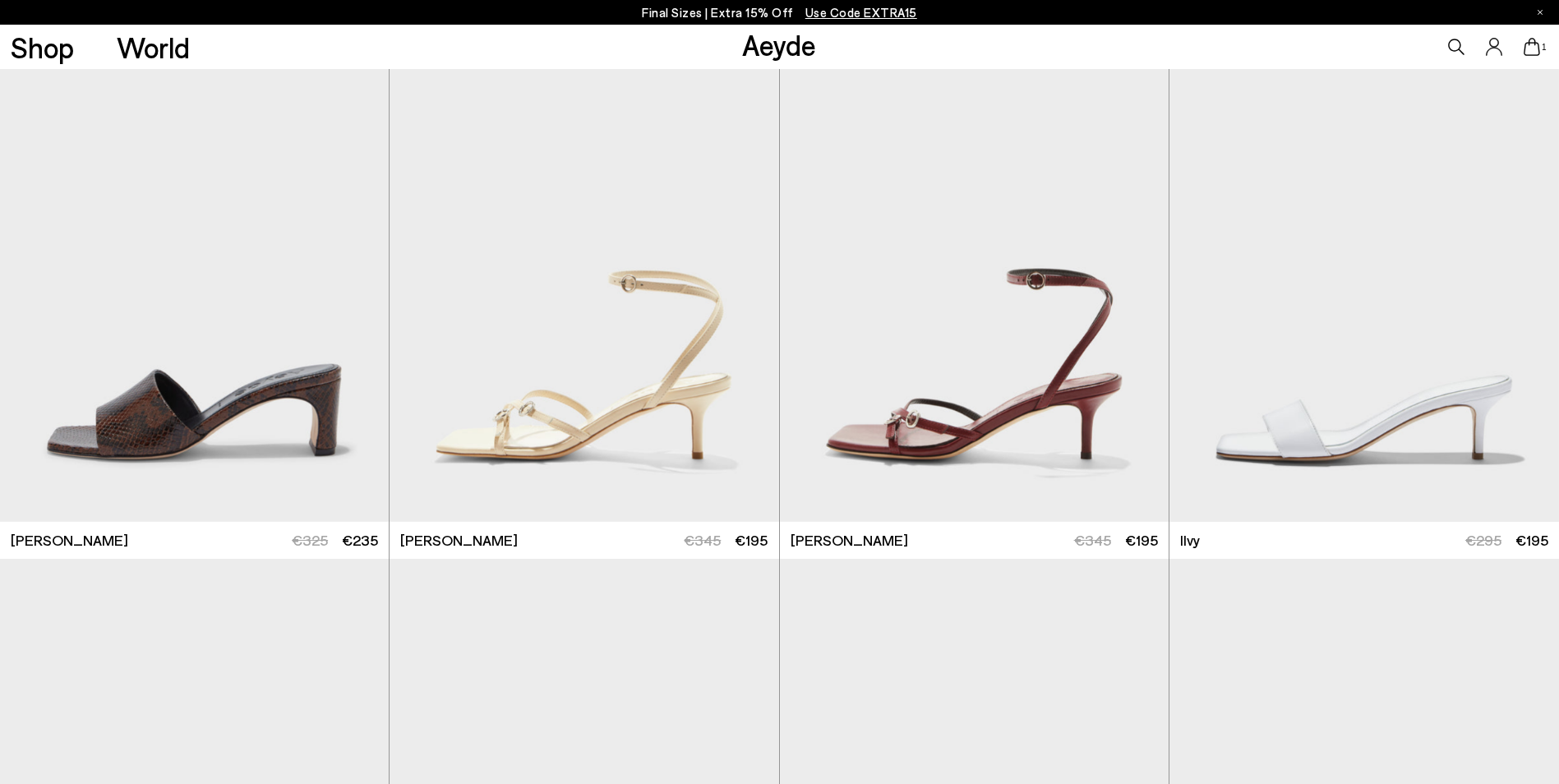
scroll to position [1584, 0]
